Goal: Task Accomplishment & Management: Use online tool/utility

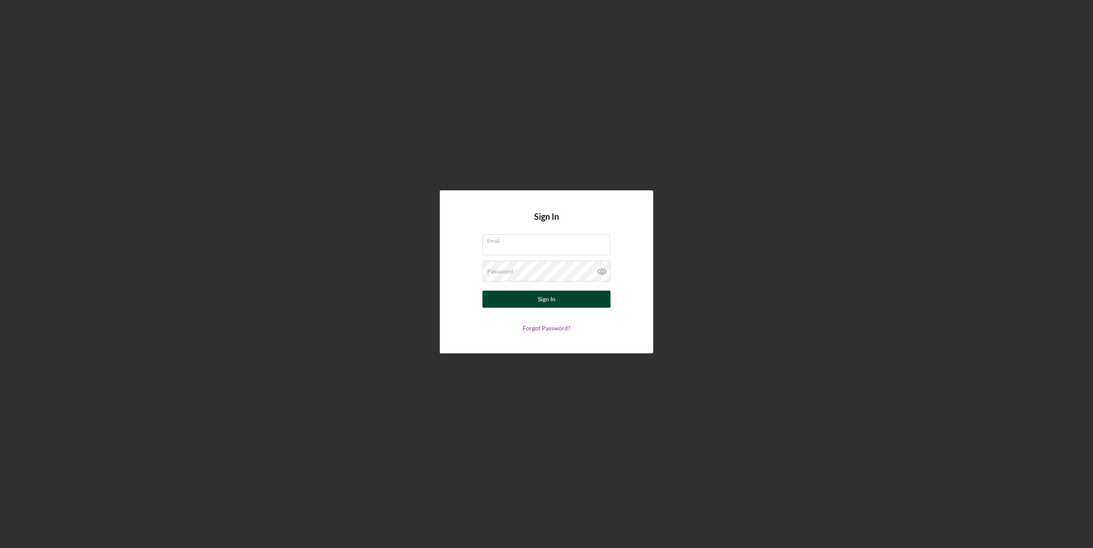
type input "[EMAIL_ADDRESS][DOMAIN_NAME]"
click at [568, 297] on button "Sign In" at bounding box center [547, 299] width 128 height 17
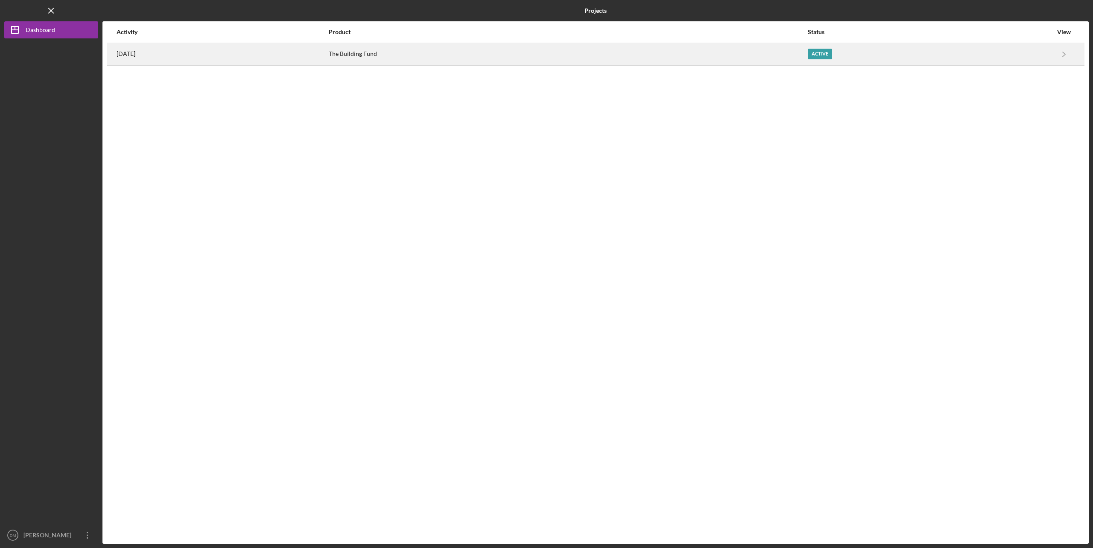
click at [531, 50] on div "The Building Fund" at bounding box center [568, 54] width 478 height 21
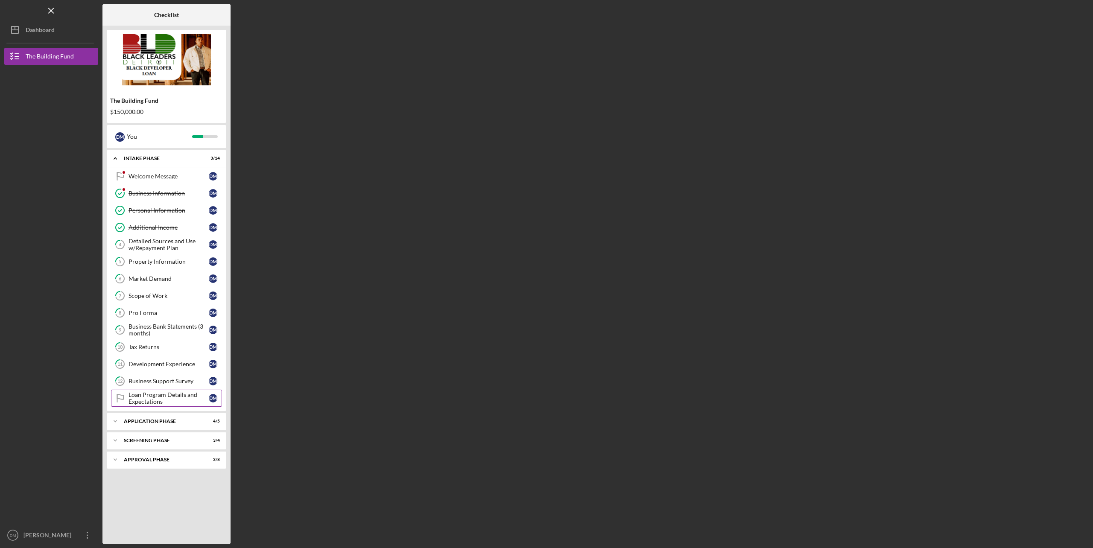
click at [149, 400] on div "Loan Program Details and Expectations" at bounding box center [169, 399] width 80 height 14
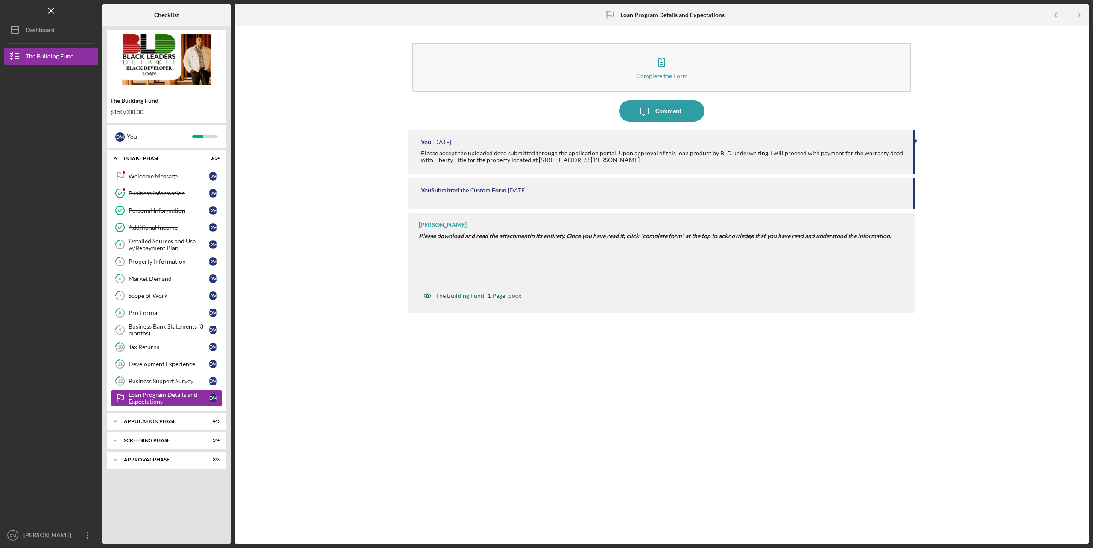
click at [460, 294] on div "The Building Fund- 1 Pager.docx" at bounding box center [478, 296] width 85 height 7
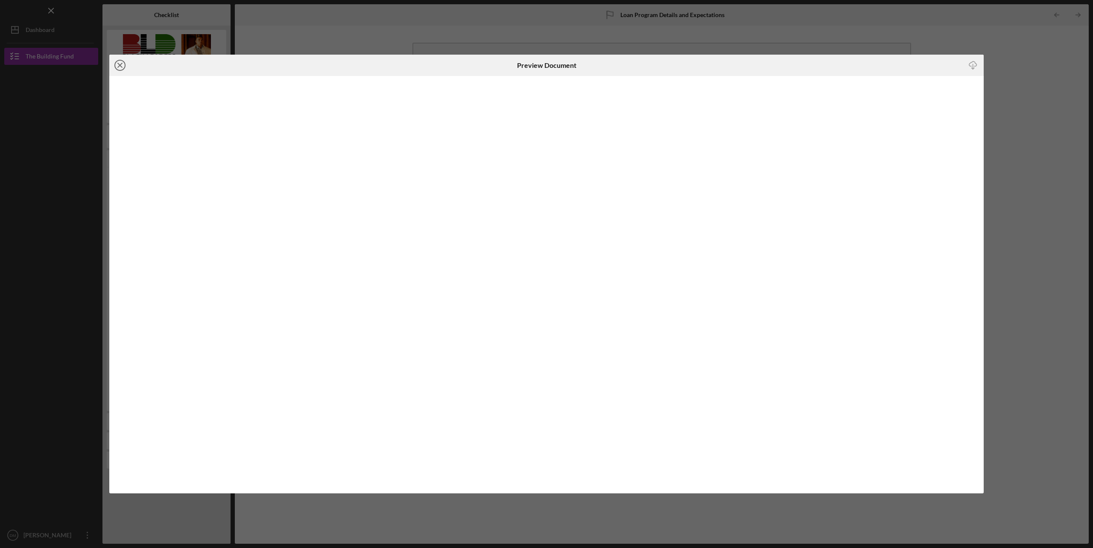
click at [114, 66] on icon "Icon/Close" at bounding box center [119, 65] width 21 height 21
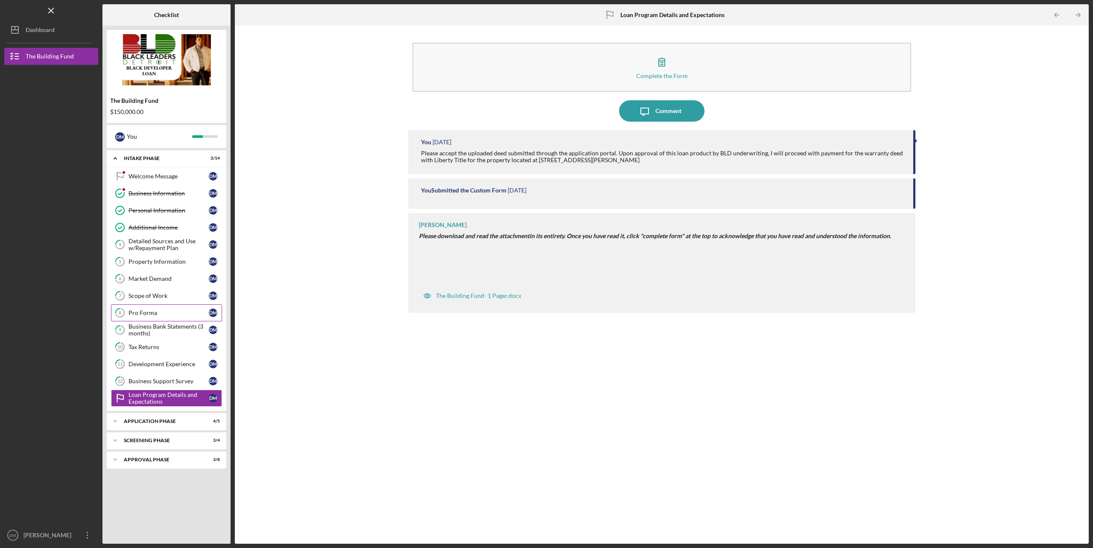
click at [170, 313] on div "Pro Forma" at bounding box center [169, 313] width 80 height 7
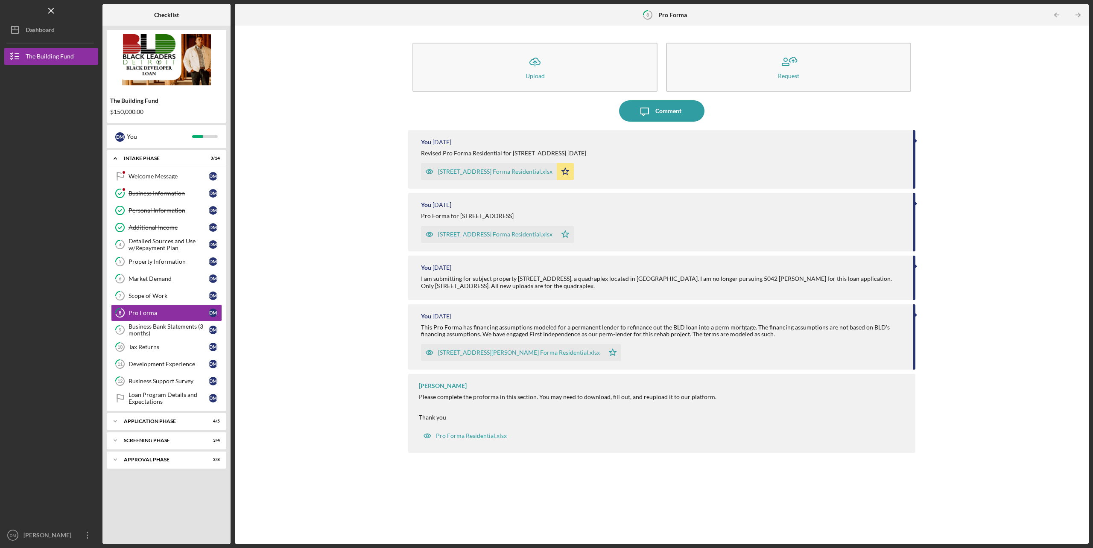
click at [496, 170] on div "[STREET_ADDRESS] Forma Residential.xlsx" at bounding box center [495, 171] width 114 height 7
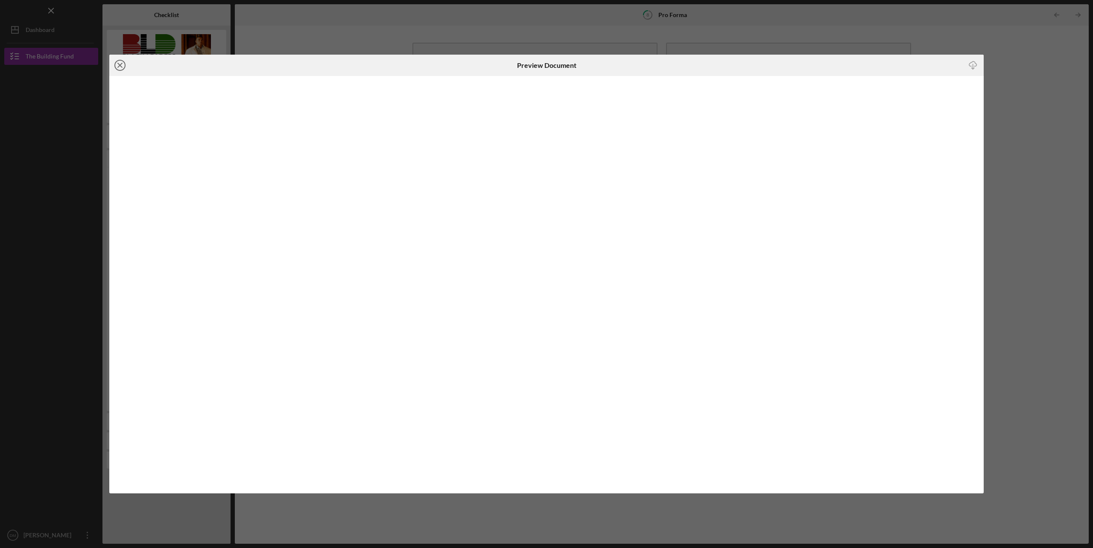
click at [117, 67] on icon "Icon/Close" at bounding box center [119, 65] width 21 height 21
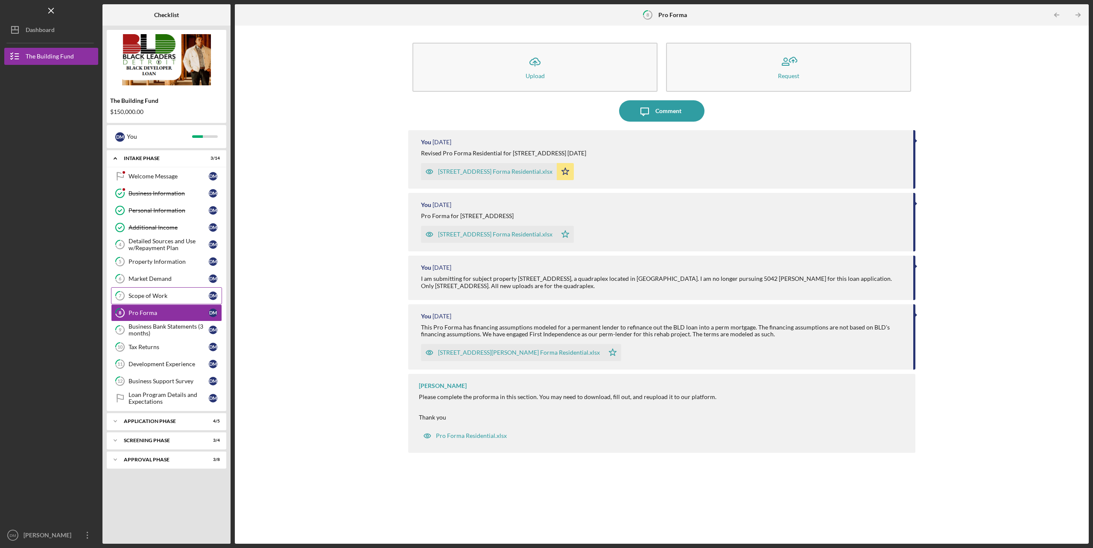
click at [165, 294] on link "7 Scope of Work [PERSON_NAME]" at bounding box center [166, 295] width 111 height 17
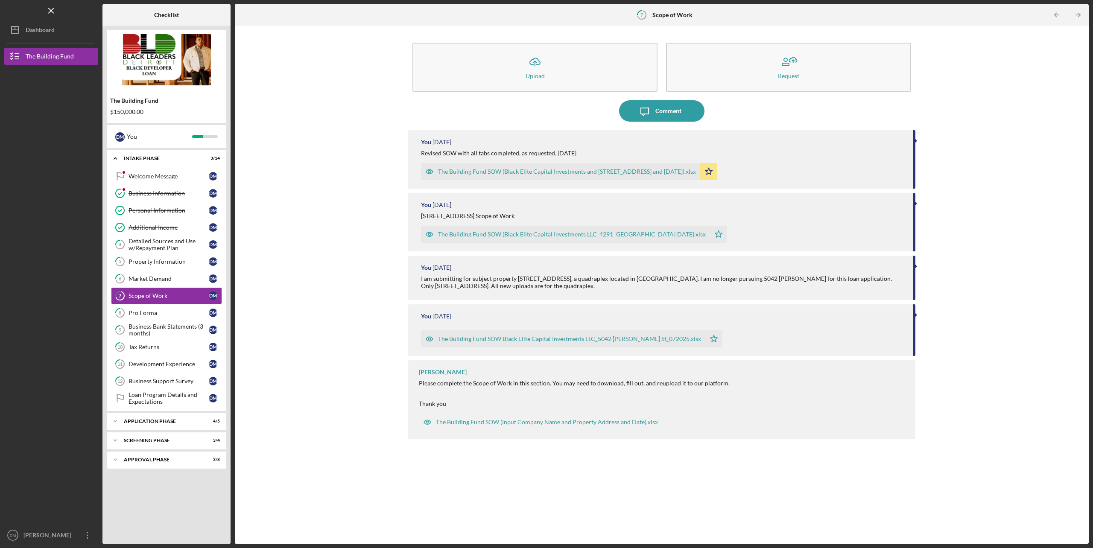
click at [461, 174] on div "The Building Fund SOW (Black Elite Capital Investments and [STREET_ADDRESS] and…" at bounding box center [567, 171] width 258 height 7
